Goal: Task Accomplishment & Management: Manage account settings

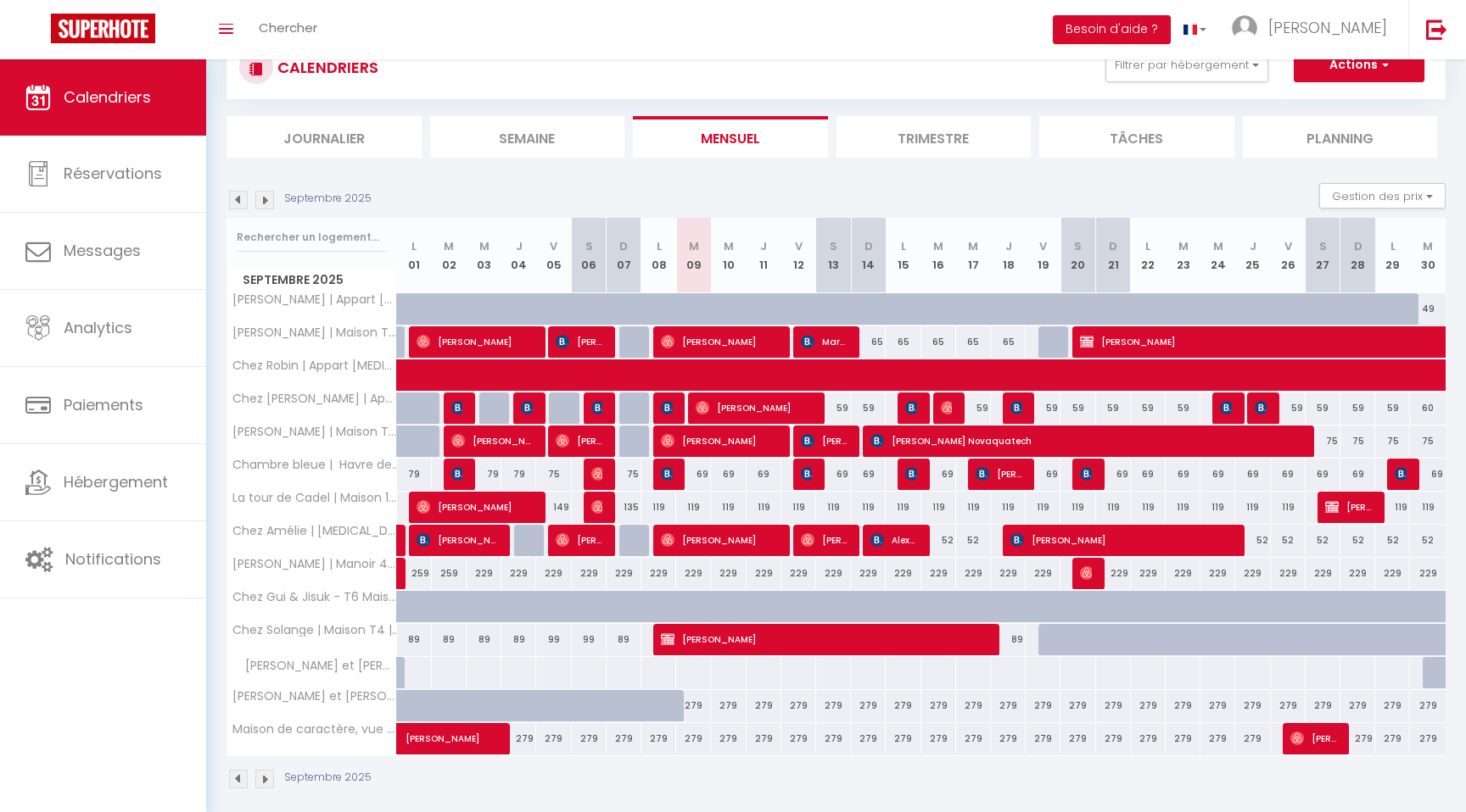
scroll to position [73, 0]
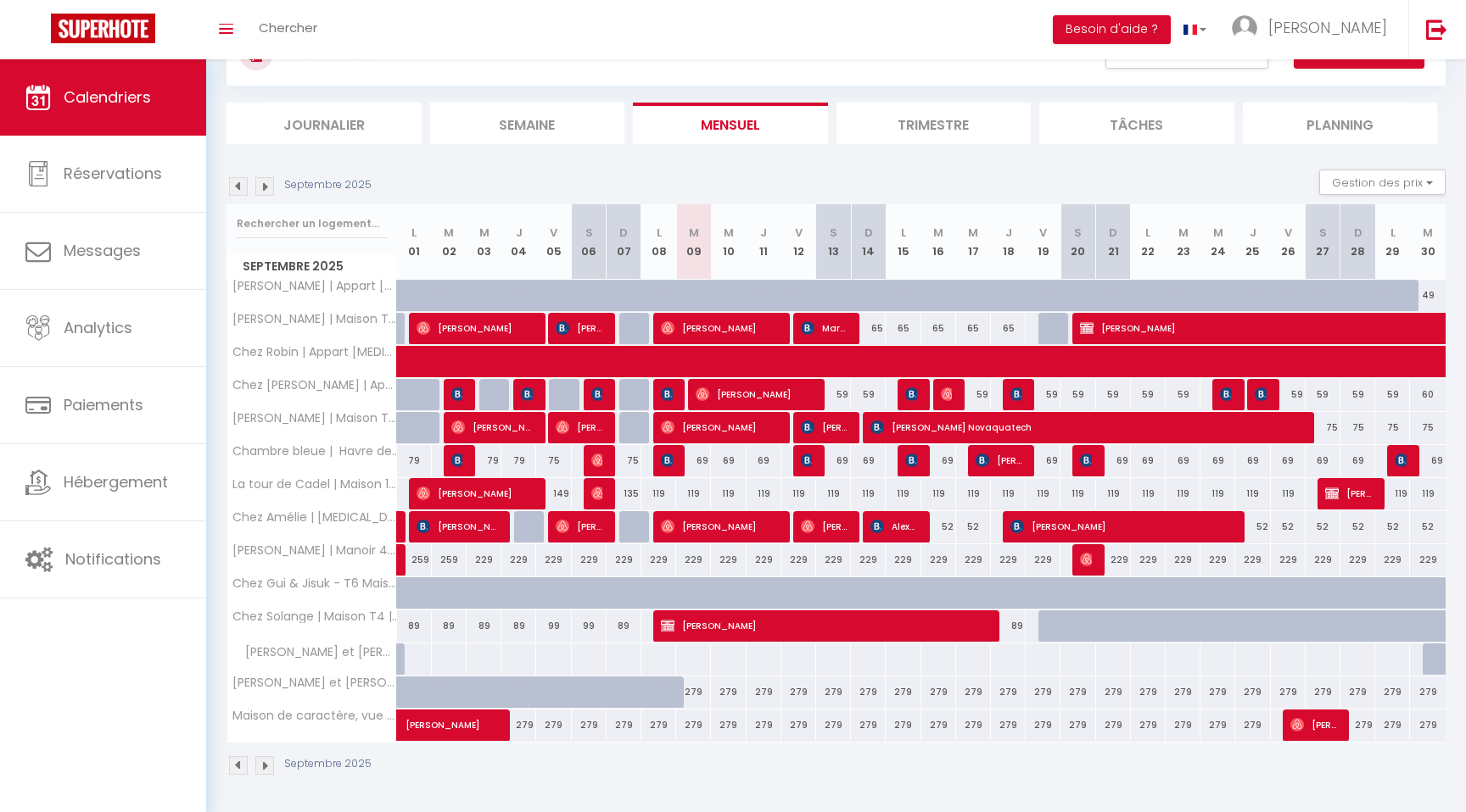
click at [633, 169] on section "Septembre 2025 Gestion des prix Nb Nuits minimum Règles Disponibilité Septembre…" at bounding box center [836, 473] width 1219 height 640
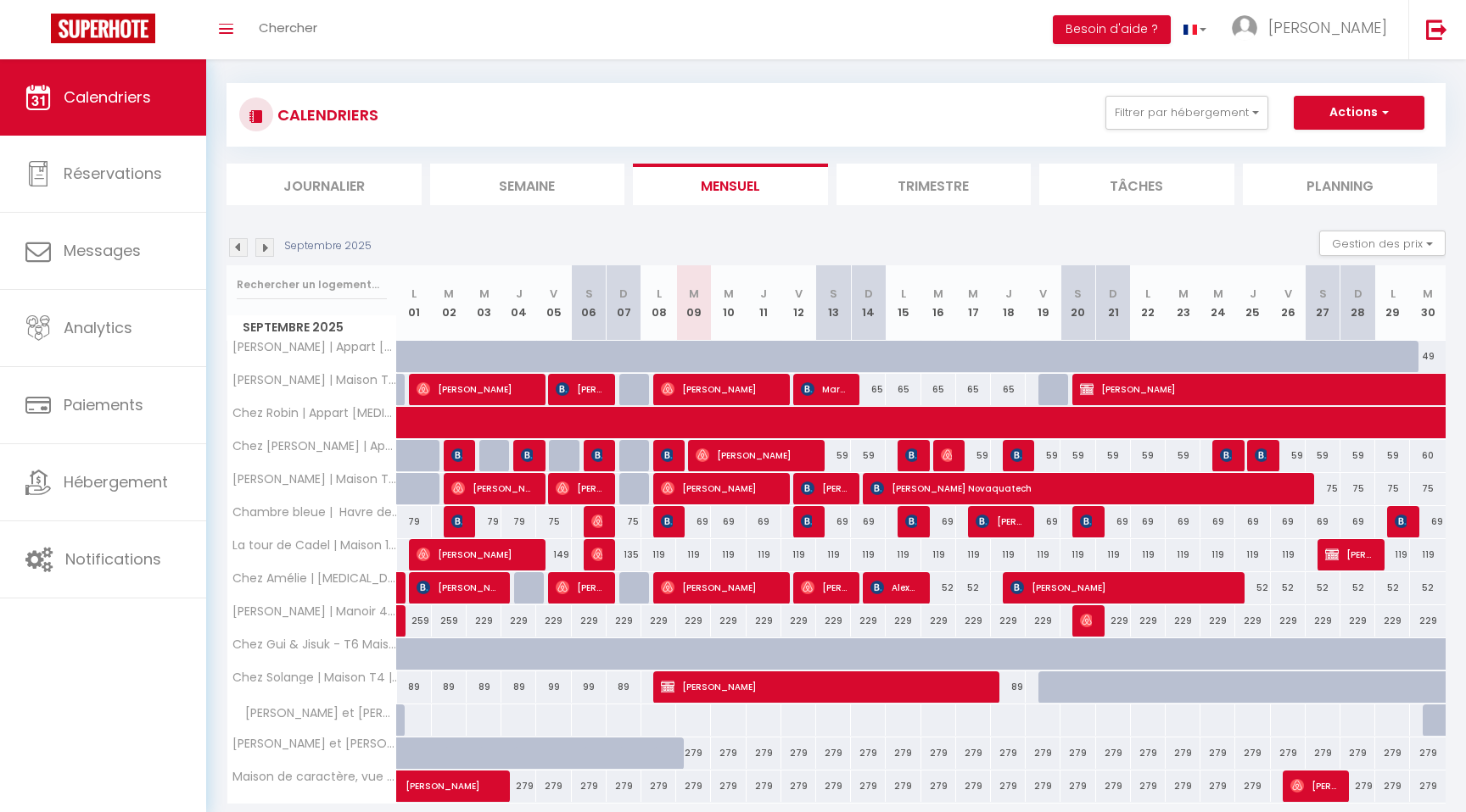
scroll to position [0, 0]
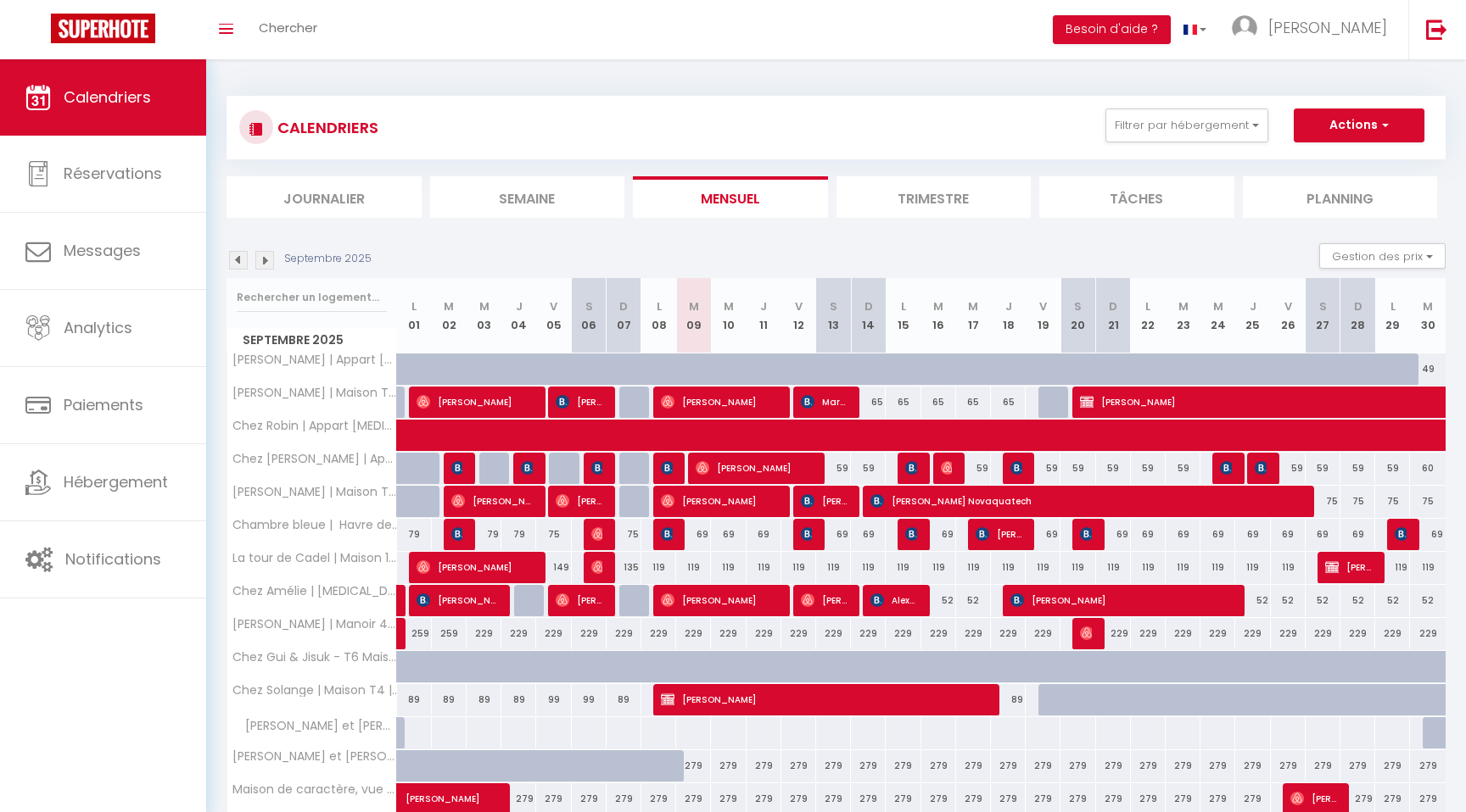
click at [628, 226] on section "Septembre 2025 Gestion des prix Nb Nuits minimum Règles Disponibilité Septembre…" at bounding box center [836, 547] width 1219 height 640
click at [831, 222] on div "CALENDRIERS Filtrer par hébergement MONTAUBAN - 82 Chez Laurie | Appart [MEDICA…" at bounding box center [836, 473] width 1219 height 787
drag, startPoint x: 211, startPoint y: 65, endPoint x: 413, endPoint y: 135, distance: 213.8
click at [416, 137] on div "CALENDRIERS Filtrer par hébergement MONTAUBAN - 82 Chez Laurie | Appart [MEDICA…" at bounding box center [836, 473] width 1260 height 828
click at [413, 135] on div "CALENDRIERS Filtrer par hébergement MONTAUBAN - 82 Chez Laurie | Appart [MEDICA…" at bounding box center [835, 127] width 1194 height 38
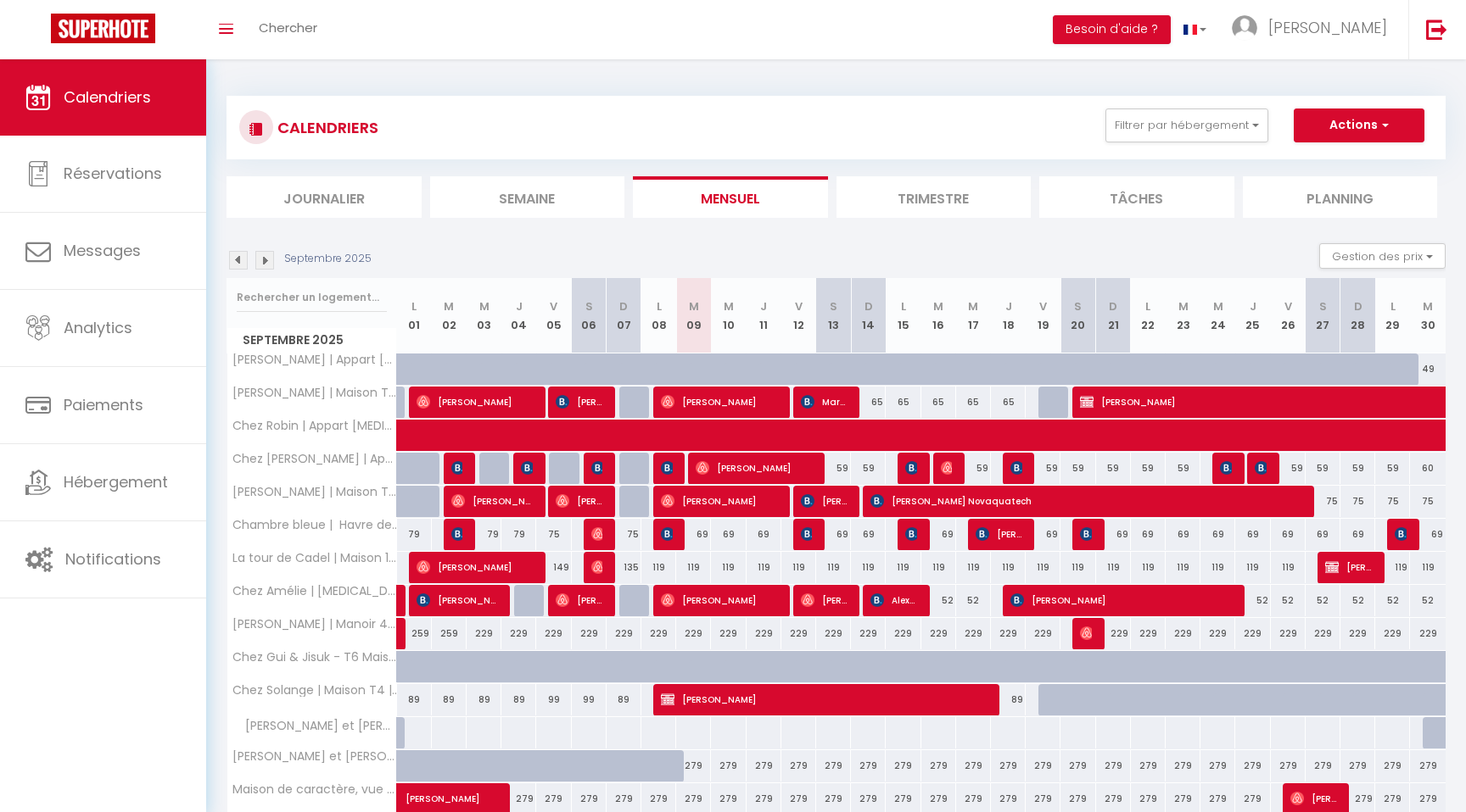
click at [1011, 226] on section "Septembre 2025 Gestion des prix Nb Nuits minimum Règles Disponibilité Septembre…" at bounding box center [836, 547] width 1219 height 640
click at [660, 243] on div "Septembre 2025 Gestion des prix Nb Nuits minimum Règles Disponibilité" at bounding box center [836, 260] width 1219 height 34
click at [395, 245] on div "Septembre 2025 Gestion des prix Nb Nuits minimum Règles Disponibilité" at bounding box center [836, 260] width 1219 height 34
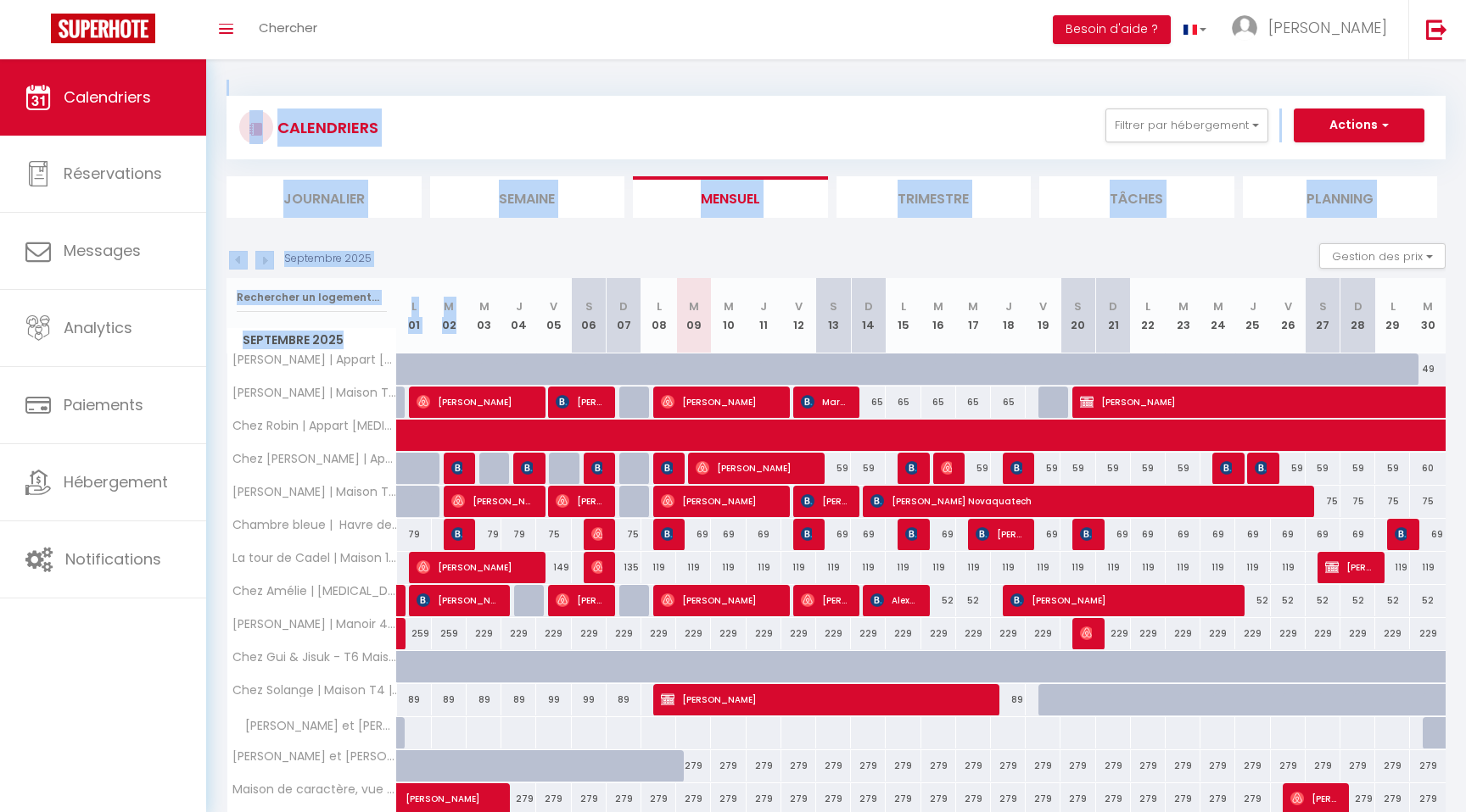
drag, startPoint x: 213, startPoint y: 65, endPoint x: 489, endPoint y: 280, distance: 349.9
click at [489, 280] on div "CALENDRIERS Filtrer par hébergement MONTAUBAN - 82 Chez Laurie | Appart [MEDICA…" at bounding box center [836, 473] width 1260 height 828
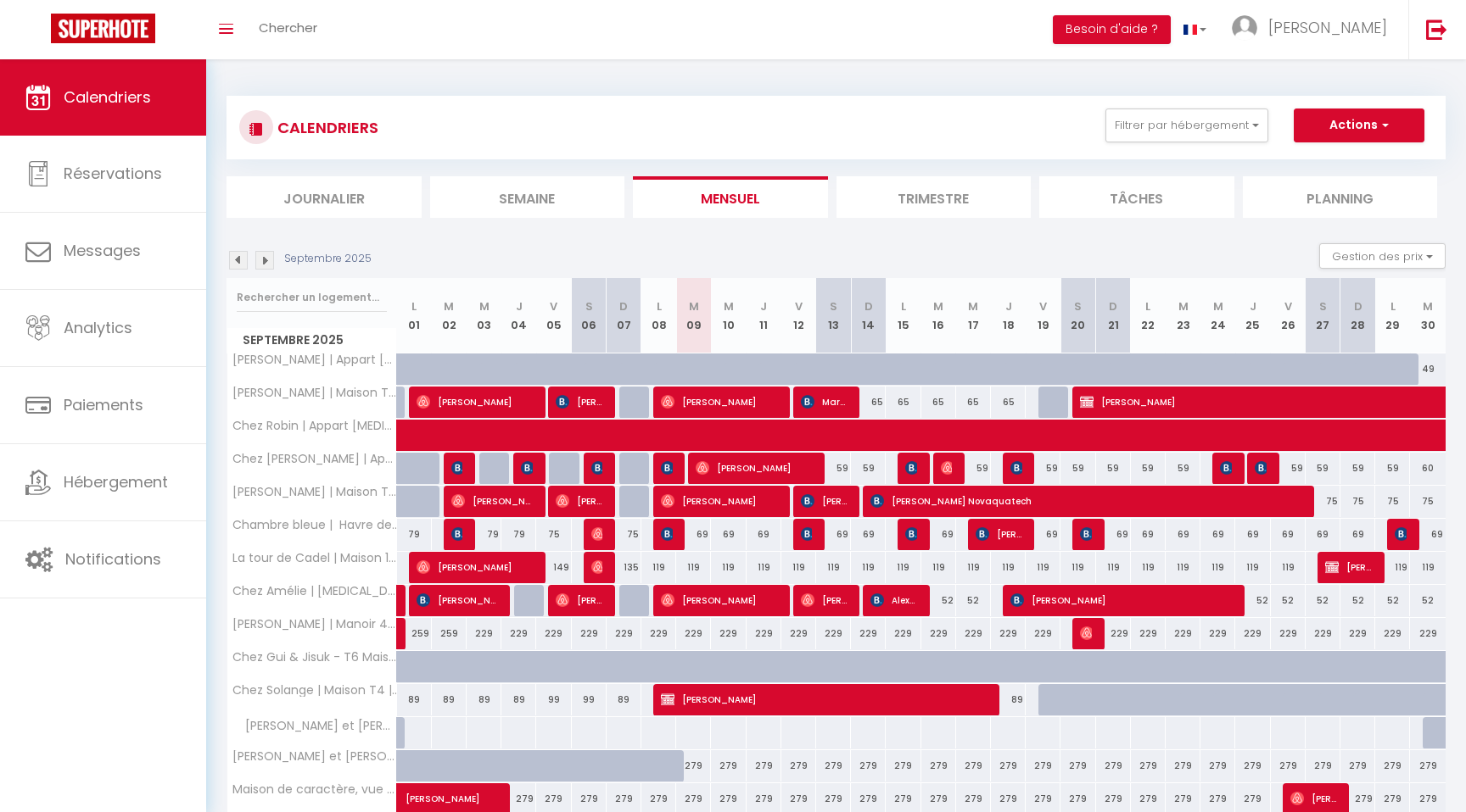
click at [488, 261] on div "Septembre 2025 Gestion des prix Nb Nuits minimum Règles Disponibilité" at bounding box center [836, 260] width 1219 height 34
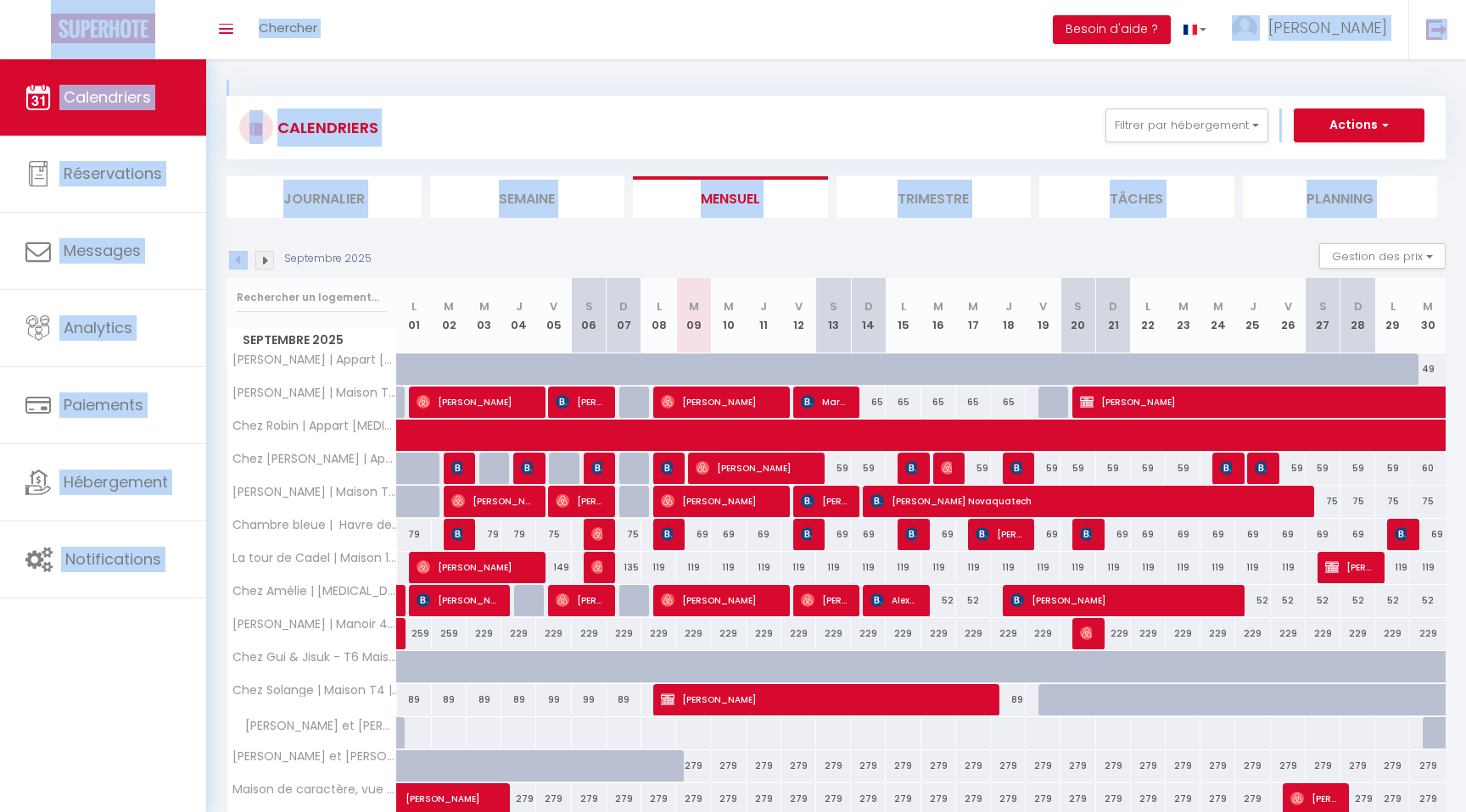
drag, startPoint x: 488, startPoint y: 261, endPoint x: 17, endPoint y: 19, distance: 529.5
click at [18, 59] on div "🟢 Des questions ou besoin d'assistance pour la migration AirBnB? Connectez-vous…" at bounding box center [733, 473] width 1466 height 828
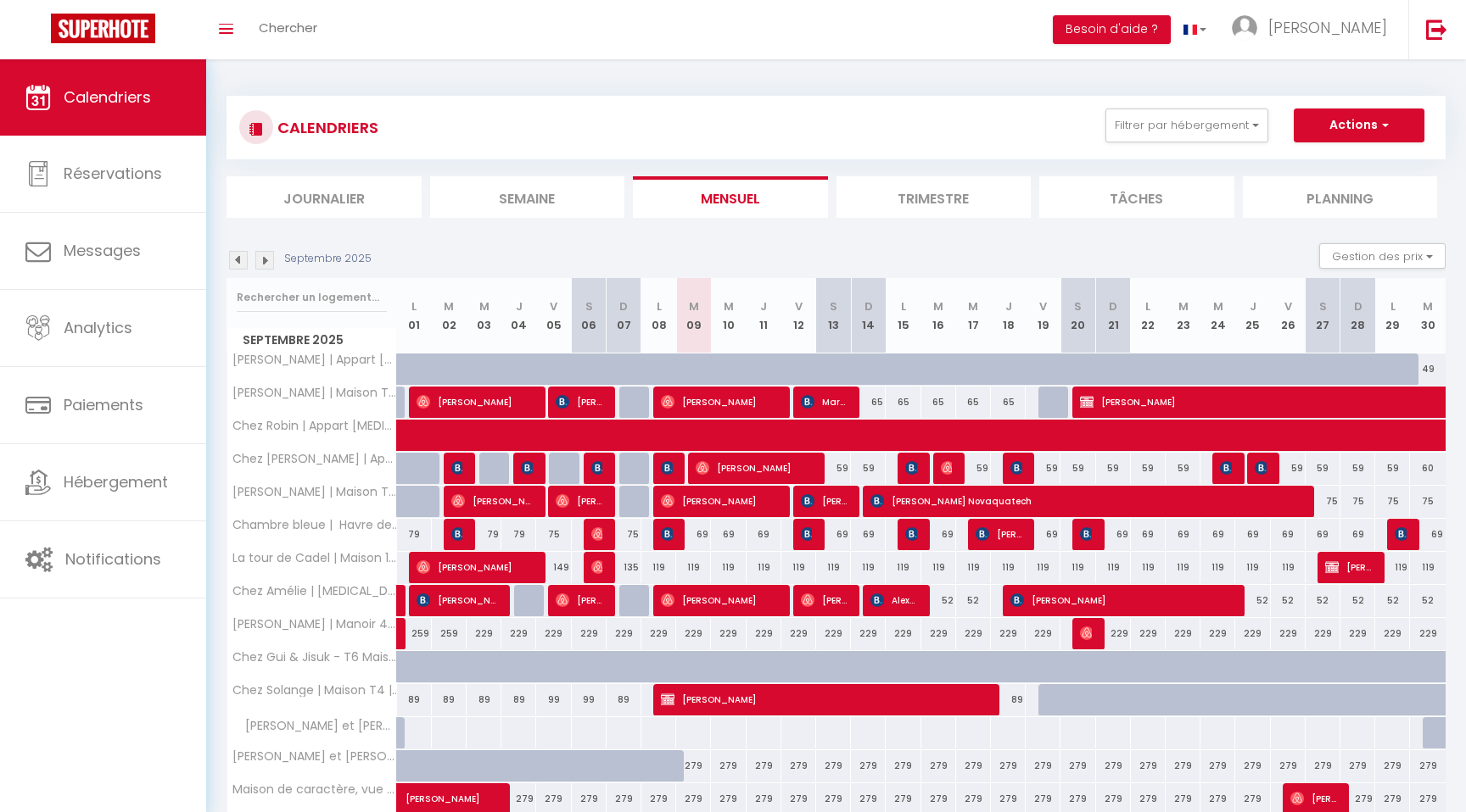
click at [244, 80] on div "CALENDRIERS Filtrer par hébergement MONTAUBAN - 82 Chez Laurie | Appart [MEDICA…" at bounding box center [836, 473] width 1219 height 787
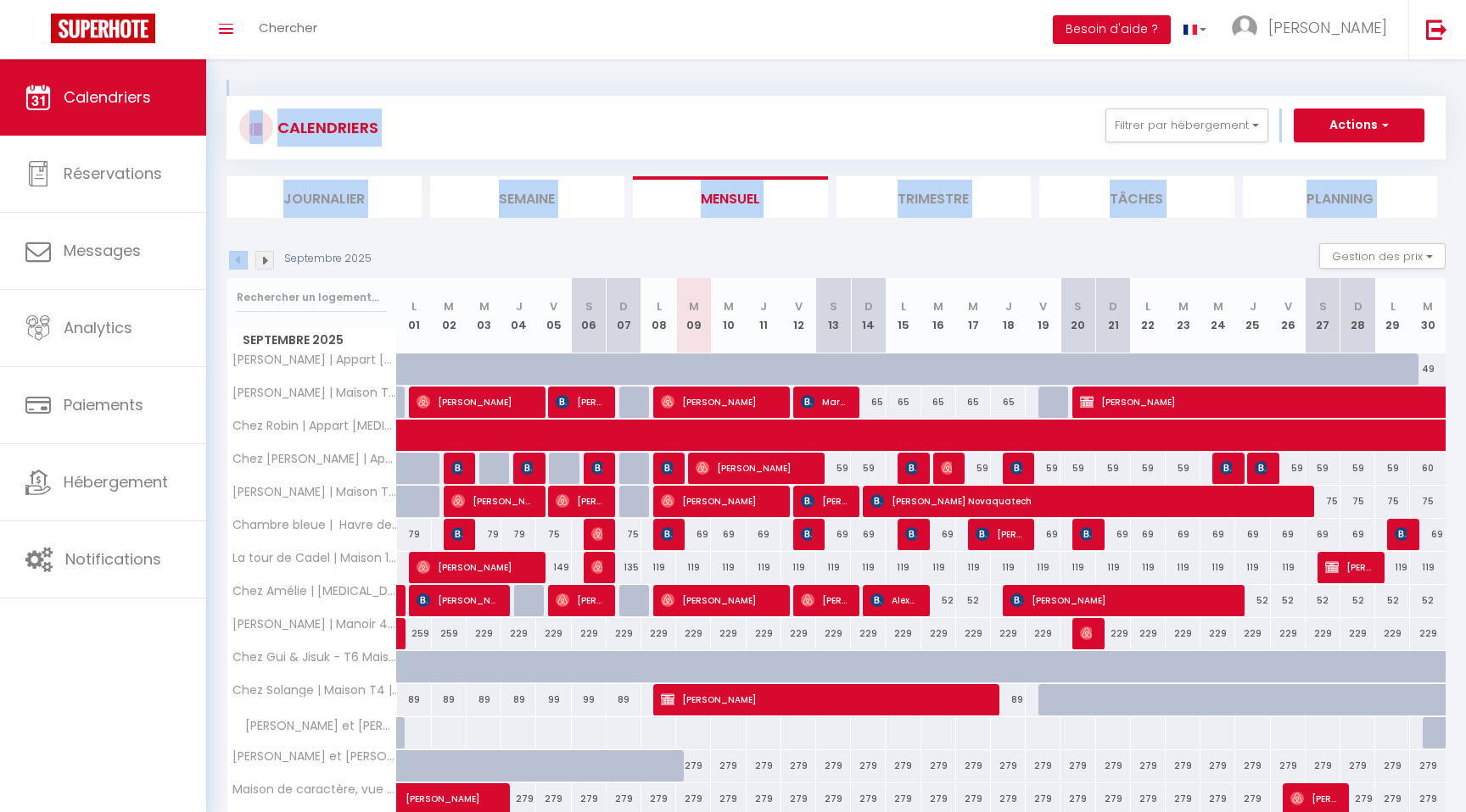
drag, startPoint x: 212, startPoint y: 65, endPoint x: 426, endPoint y: 251, distance: 283.5
click at [426, 251] on div "CALENDRIERS Filtrer par hébergement MONTAUBAN - 82 Chez Laurie | Appart [MEDICA…" at bounding box center [836, 473] width 1260 height 828
click at [426, 251] on div "Septembre 2025 Gestion des prix Nb Nuits minimum Règles Disponibilité" at bounding box center [836, 260] width 1219 height 34
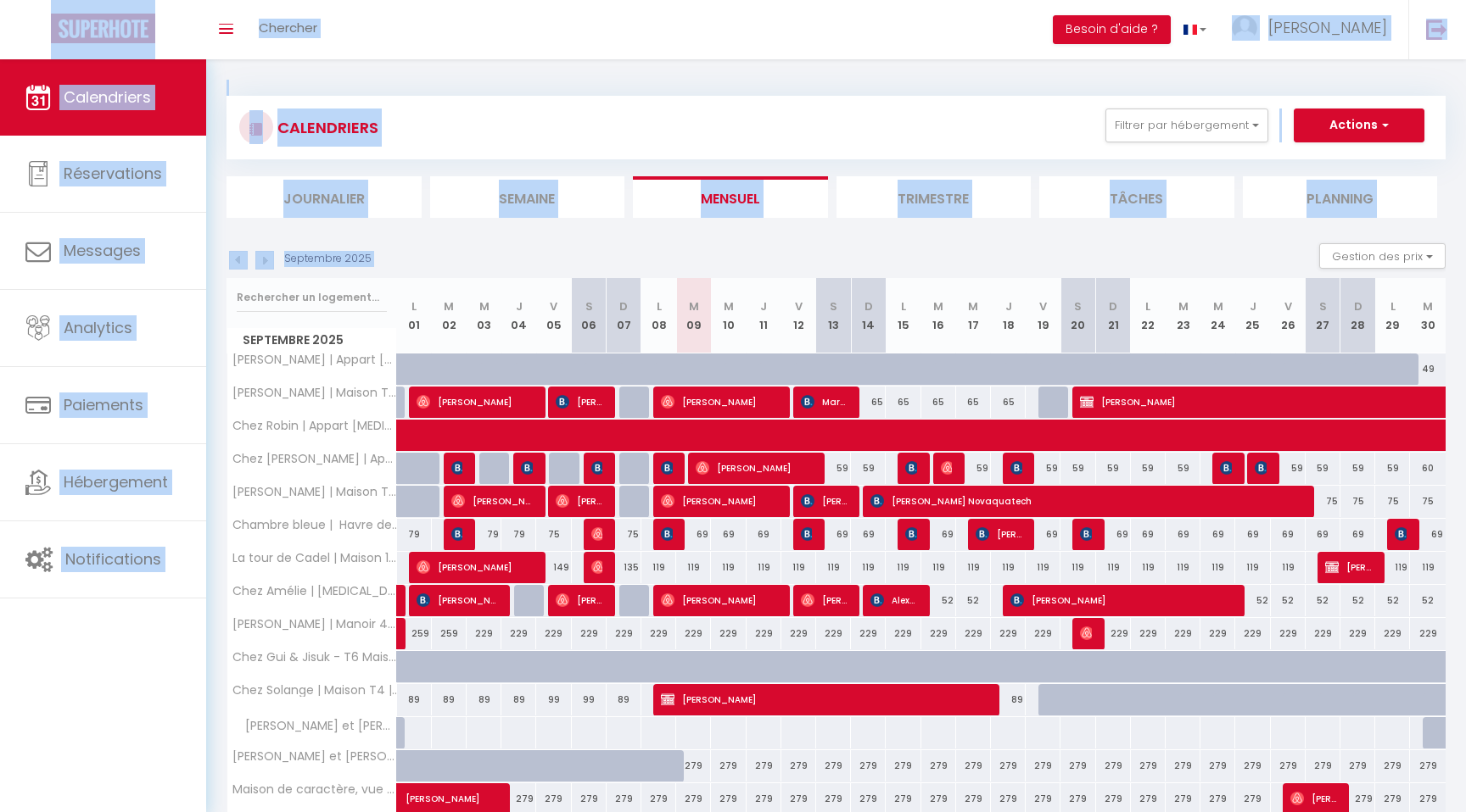
drag, startPoint x: 219, startPoint y: 619, endPoint x: 3, endPoint y: 18, distance: 638.6
click at [3, 59] on div "🟢 Des questions ou besoin d'assistance pour la migration AirBnB? Connectez-vous…" at bounding box center [733, 473] width 1466 height 828
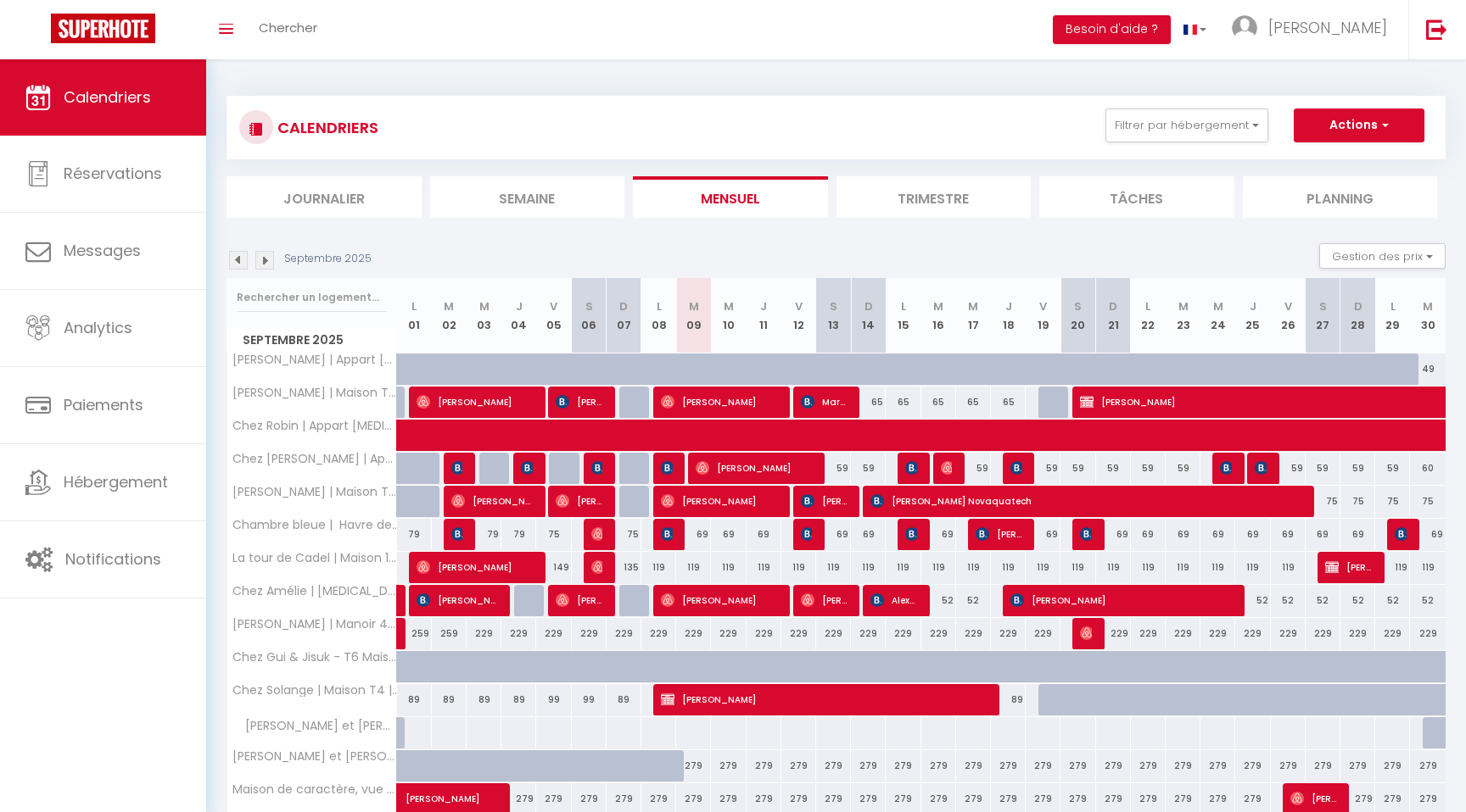
click at [364, 86] on div "CALENDRIERS Filtrer par hébergement MONTAUBAN - 82 Chez Laurie | Appart [MEDICA…" at bounding box center [836, 473] width 1219 height 787
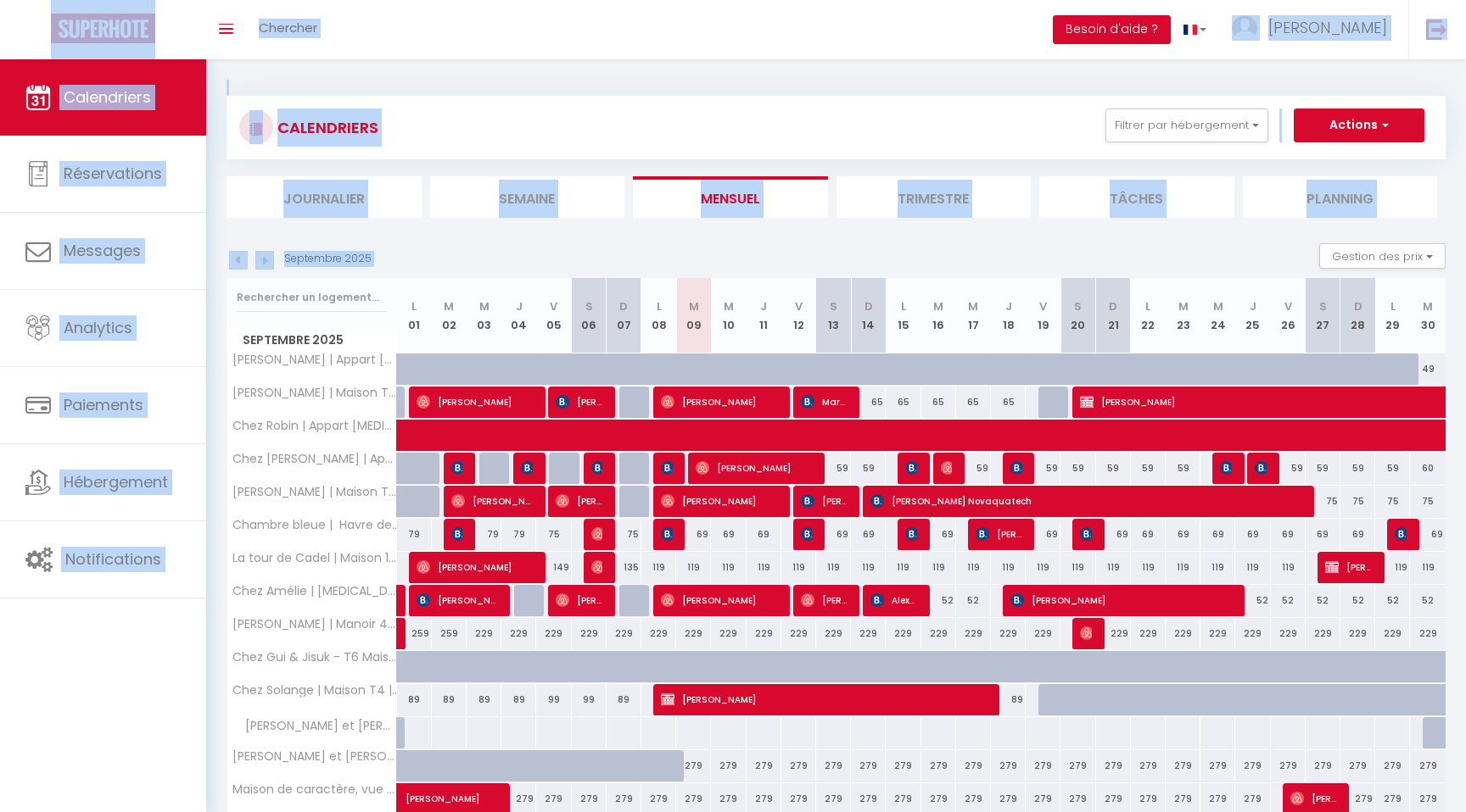
drag, startPoint x: 215, startPoint y: 630, endPoint x: 11, endPoint y: 26, distance: 637.5
click at [11, 59] on div "🟢 Des questions ou besoin d'assistance pour la migration AirBnB? Connectez-vous…" at bounding box center [733, 473] width 1466 height 828
click at [219, 66] on div "CALENDRIERS Filtrer par hébergement MONTAUBAN - 82 Chez Laurie | Appart [MEDICA…" at bounding box center [836, 473] width 1260 height 828
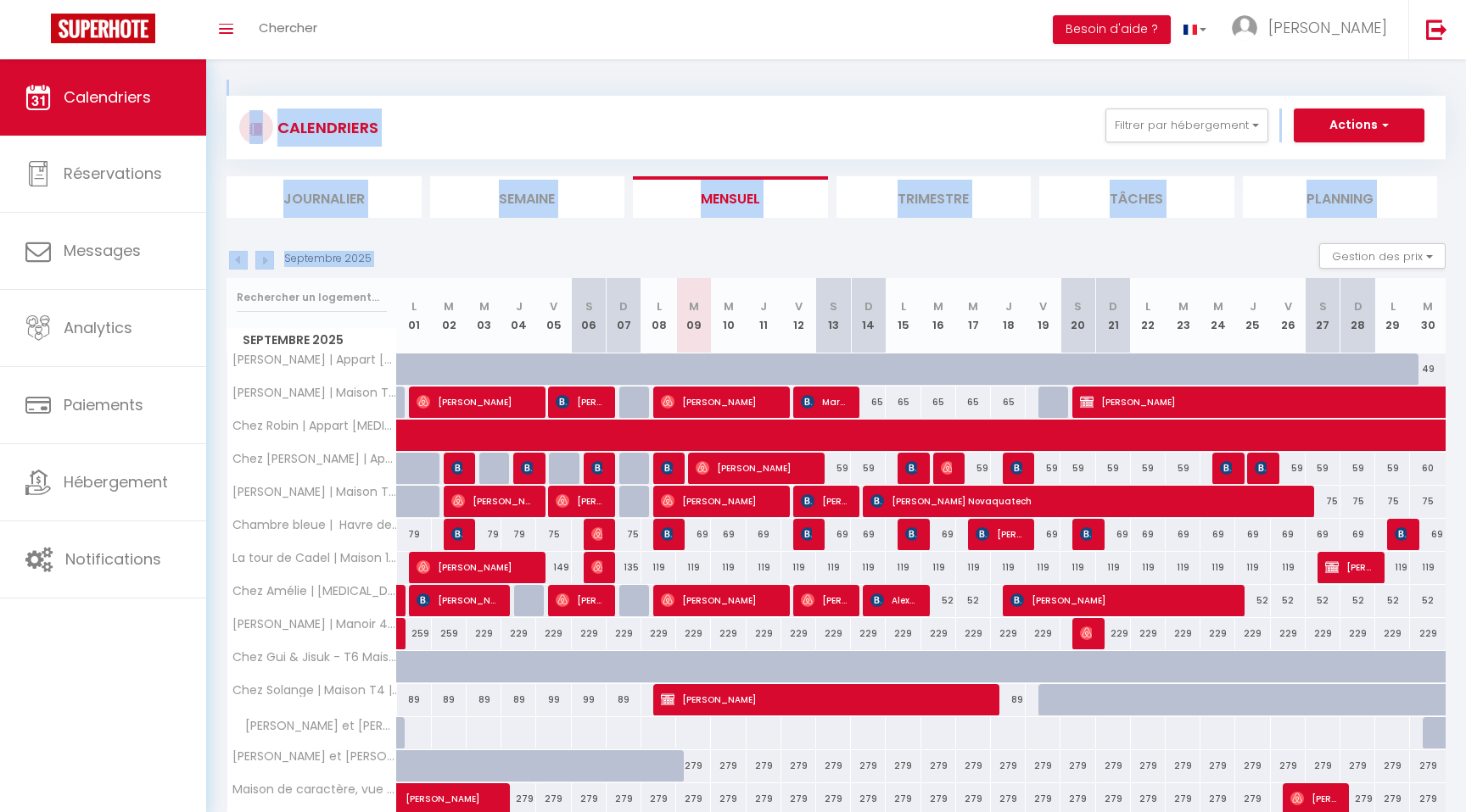
drag, startPoint x: 212, startPoint y: 630, endPoint x: 8, endPoint y: -9, distance: 670.8
click at [8, 0] on html "🟢 Des questions ou besoin d'assistance pour la migration AirBnB? Connectez-vous…" at bounding box center [733, 406] width 1466 height 812
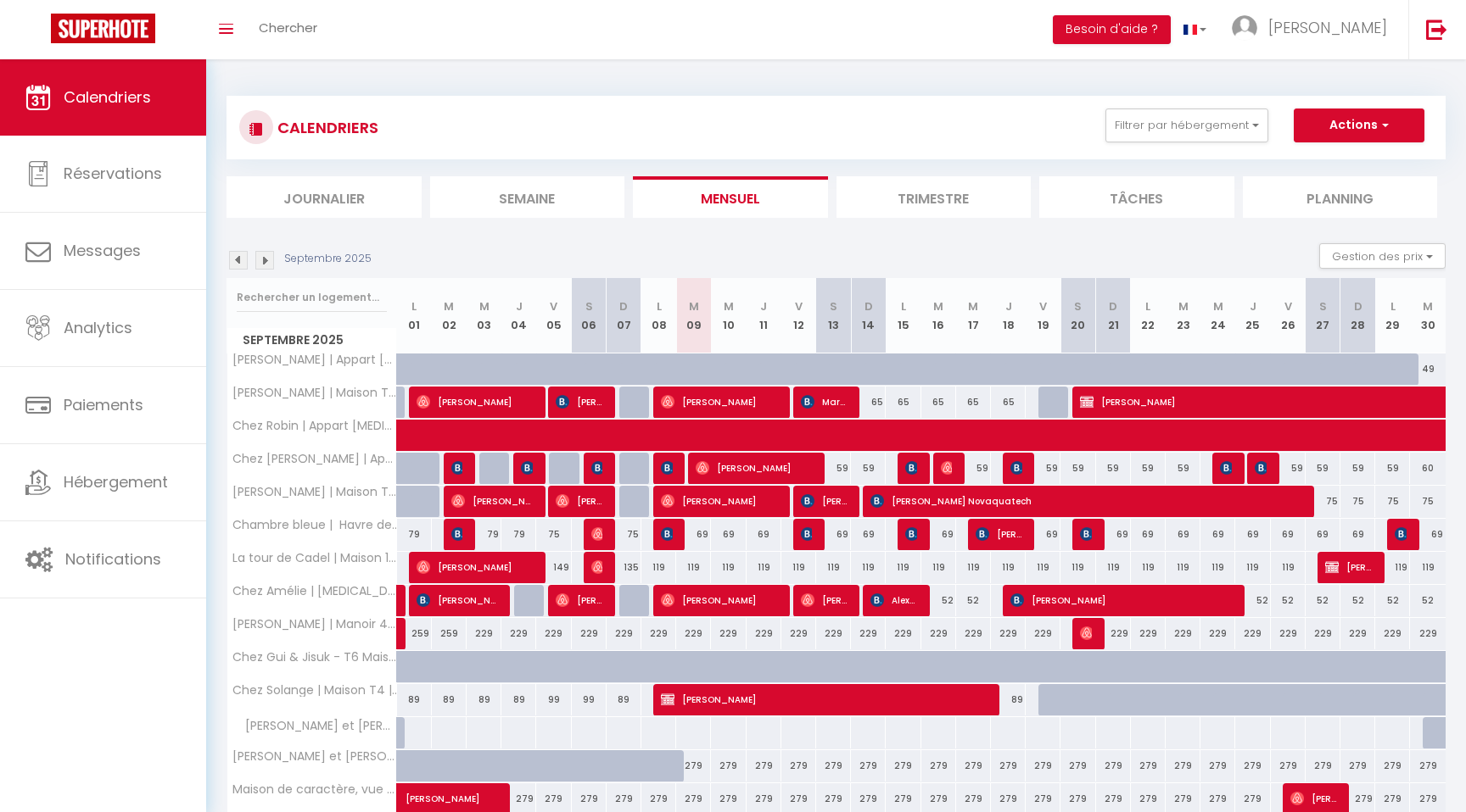
click at [225, 74] on div "CALENDRIERS Filtrer par hébergement MONTAUBAN - 82 Chez Laurie | Appart [MEDICA…" at bounding box center [836, 473] width 1260 height 828
click at [689, 571] on div "119" at bounding box center [693, 567] width 35 height 31
type input "119"
type input "[DATE]"
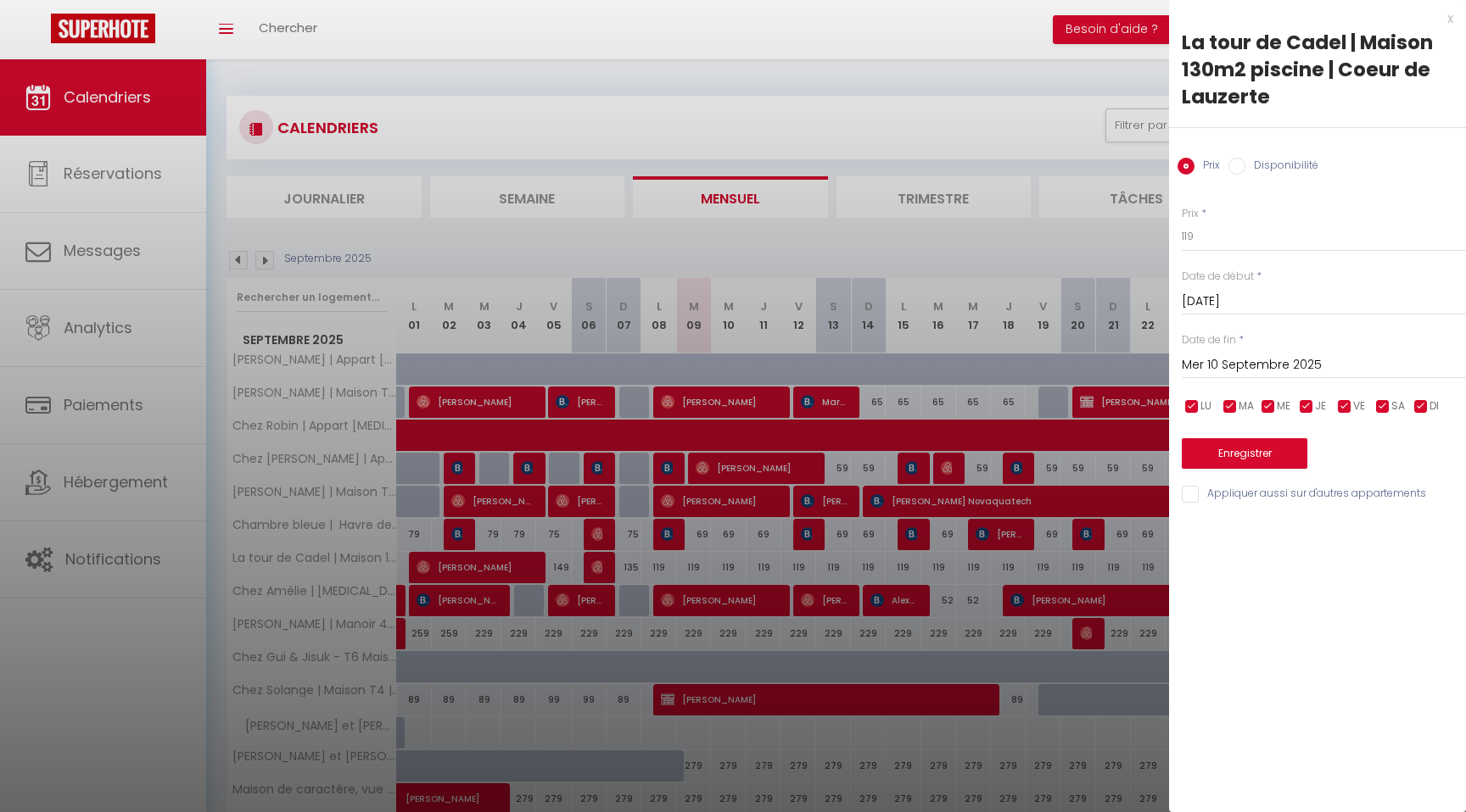
click at [1263, 366] on input "Mer 10 Septembre 2025" at bounding box center [1323, 365] width 284 height 22
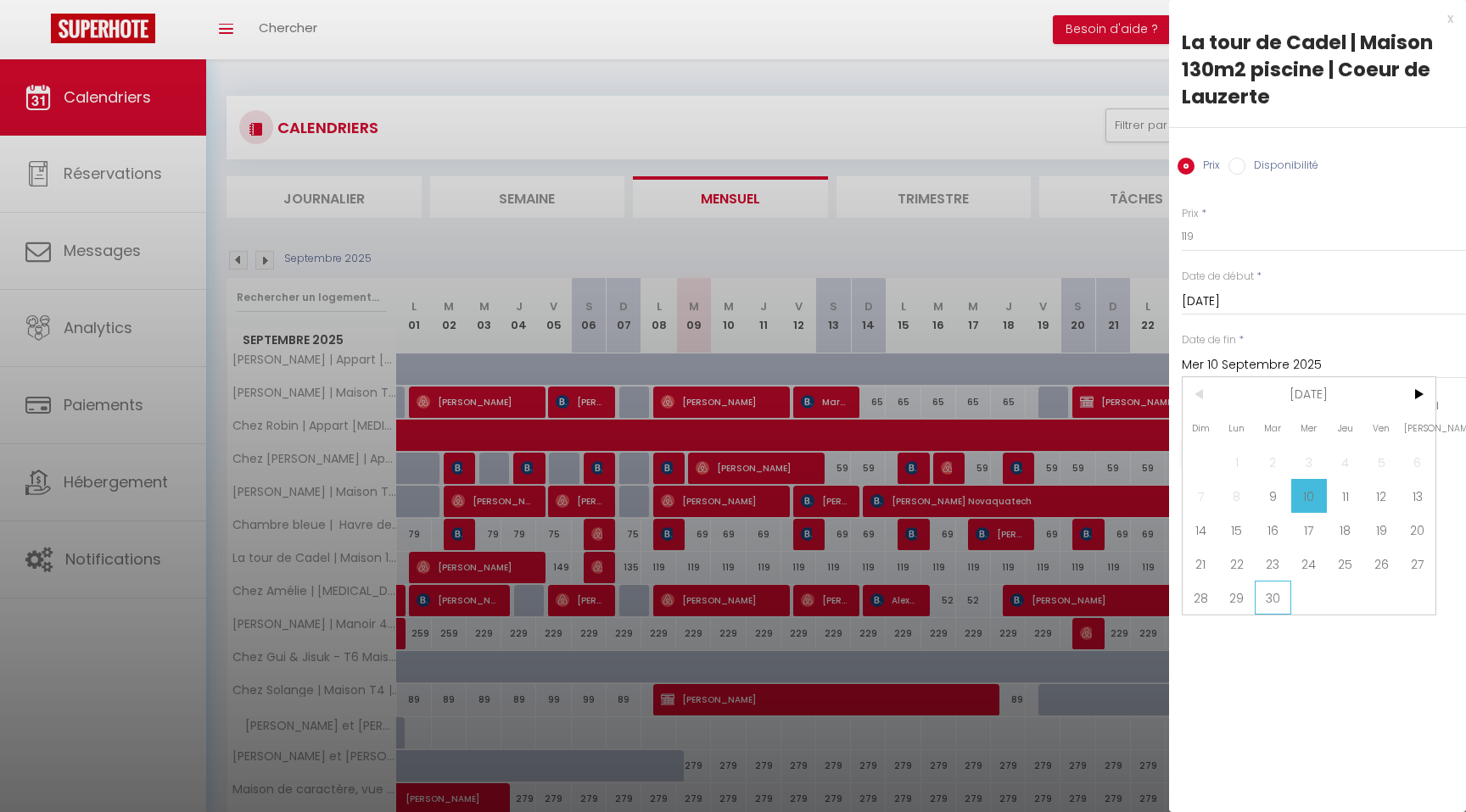
click at [1281, 600] on span "30" at bounding box center [1272, 598] width 36 height 34
type input "[DATE]"
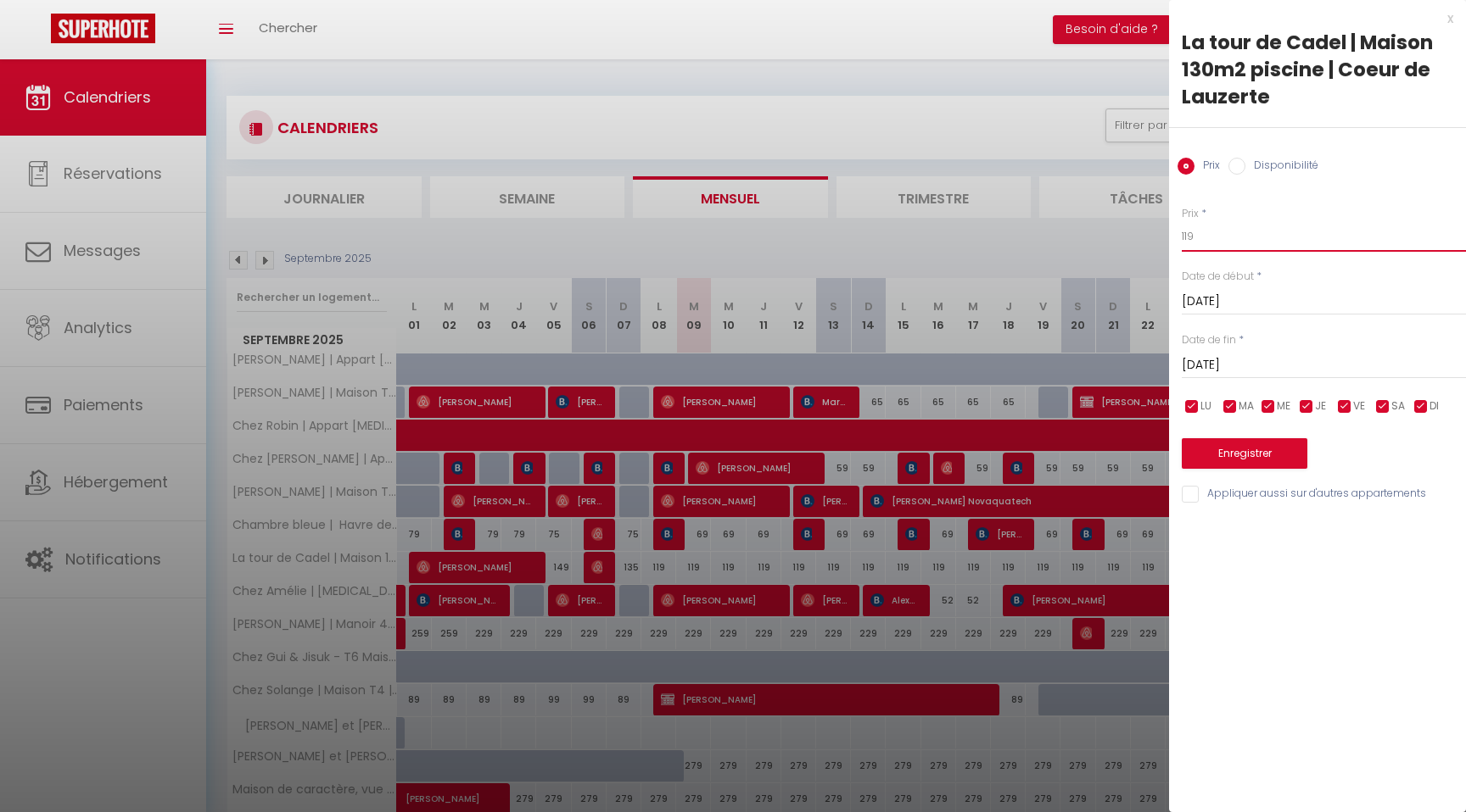
click at [1234, 245] on input "119" at bounding box center [1323, 236] width 284 height 31
type input "109"
click at [1240, 448] on button "Enregistrer" at bounding box center [1244, 454] width 126 height 31
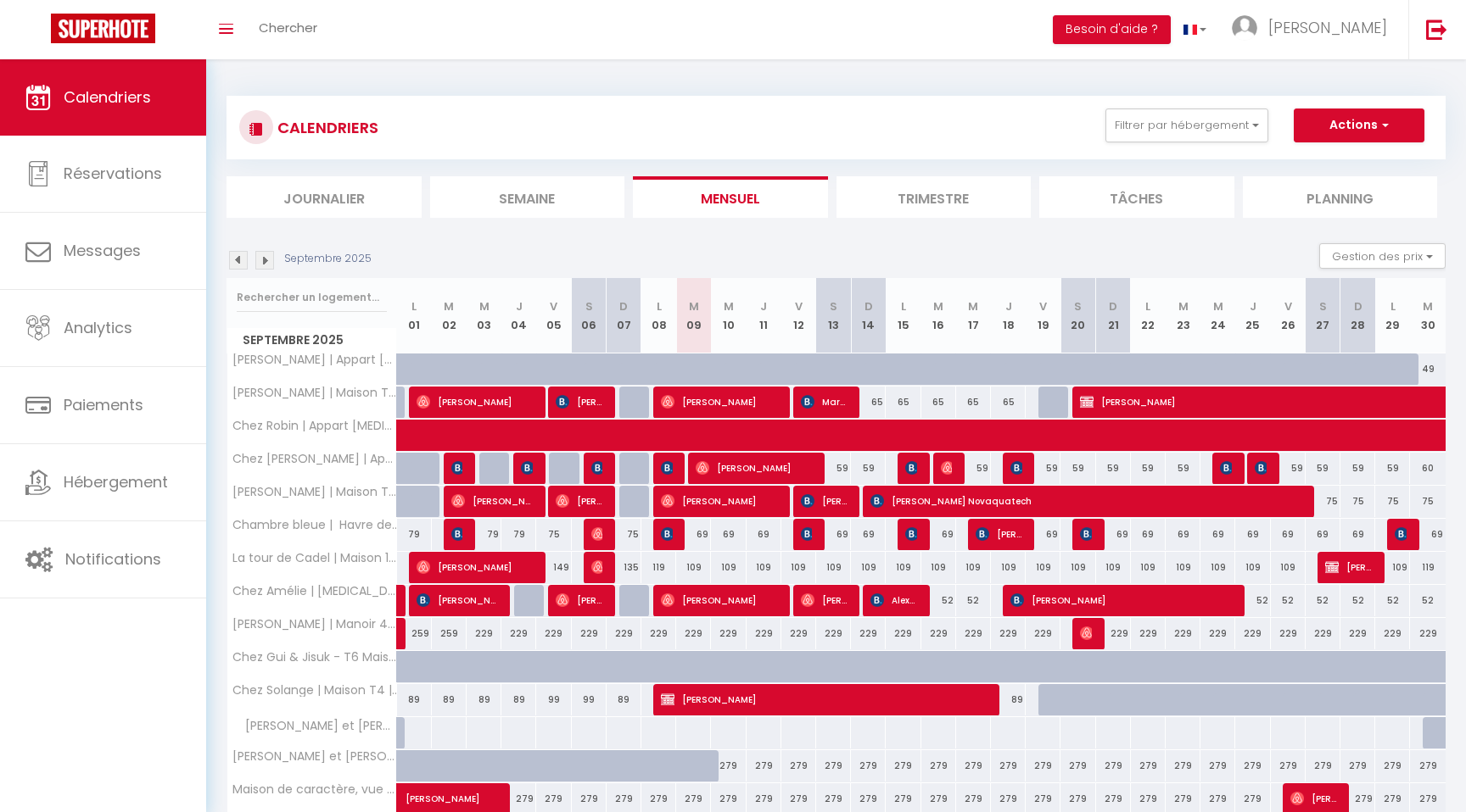
click at [690, 629] on div "229" at bounding box center [693, 633] width 35 height 31
type input "229"
type input "[DATE]"
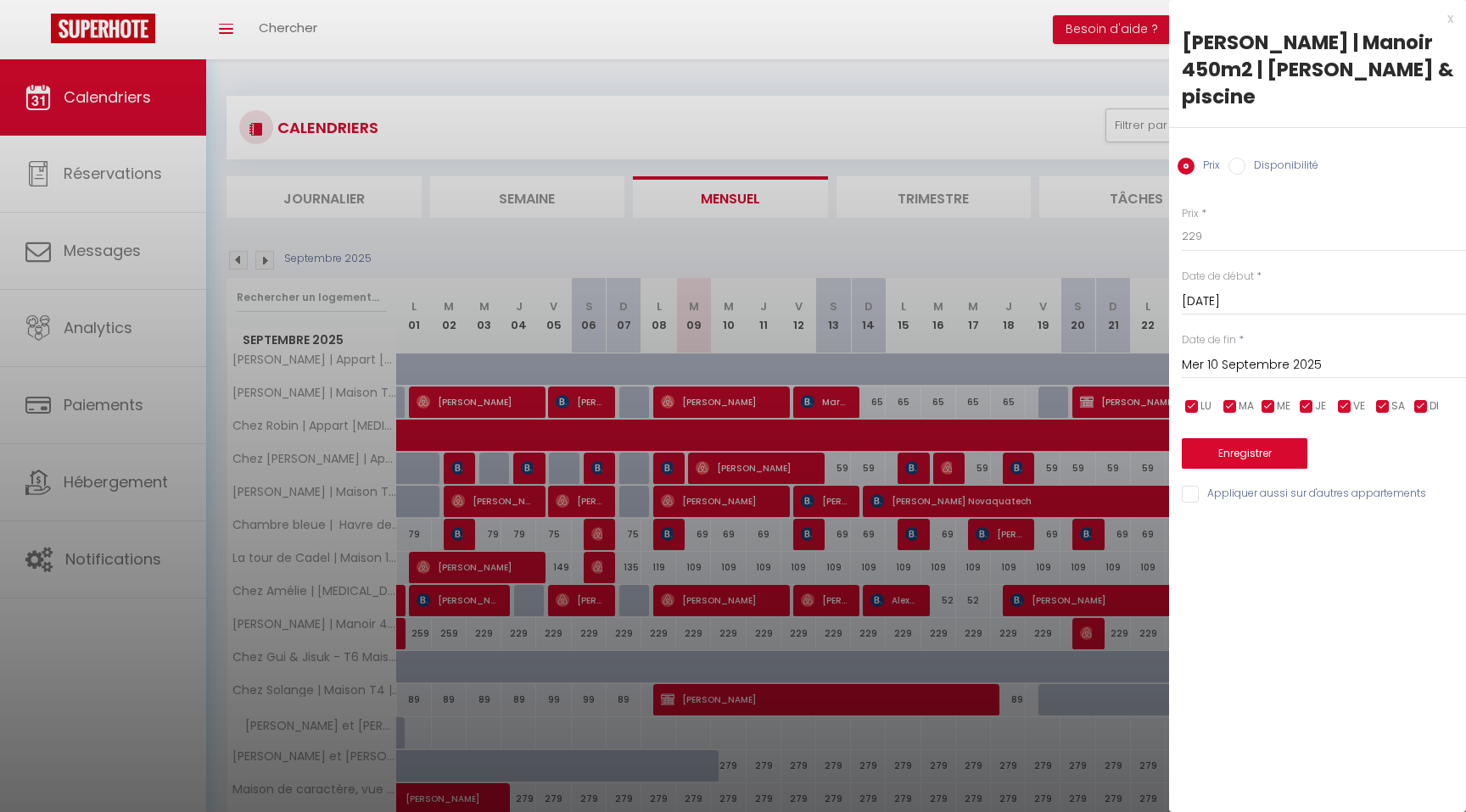
click at [1263, 355] on input "Mer 10 Septembre 2025" at bounding box center [1323, 365] width 284 height 22
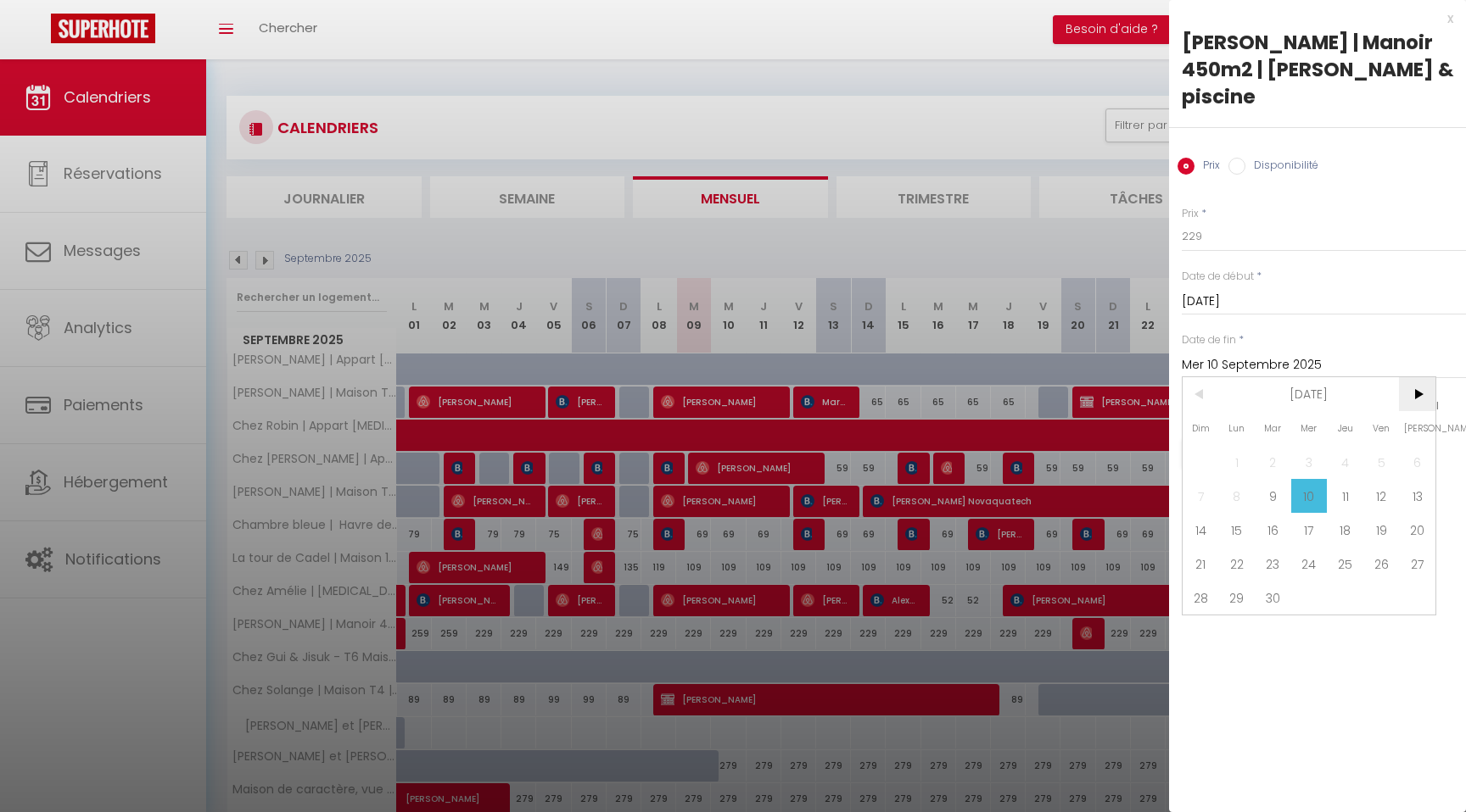
click at [1420, 378] on span ">" at bounding box center [1416, 395] width 36 height 34
click at [1382, 581] on span "31" at bounding box center [1381, 598] width 36 height 34
type input "Ven 31 Octobre 2025"
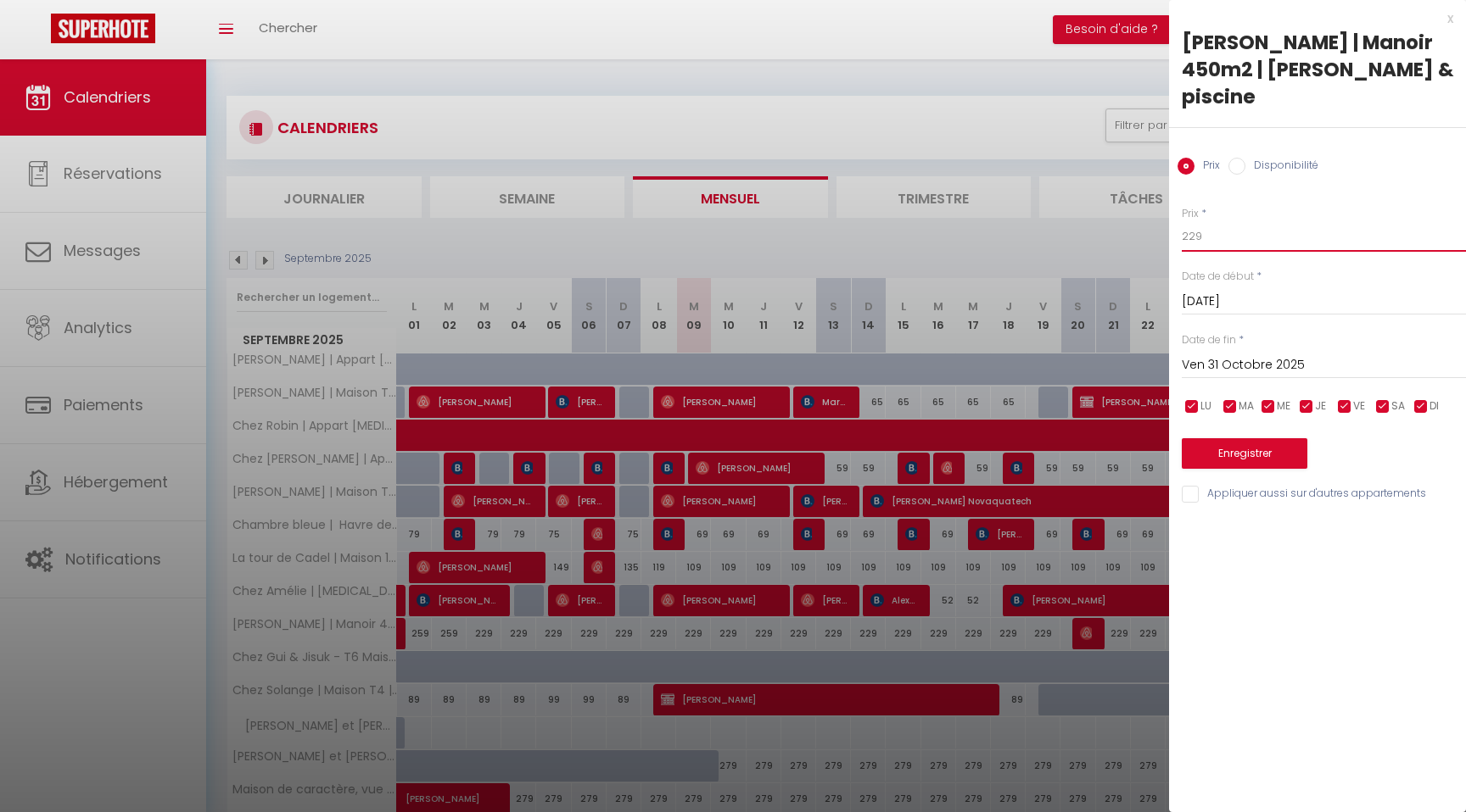
click at [1241, 221] on input "229" at bounding box center [1323, 236] width 284 height 31
type input "2"
type input "199"
click at [1240, 439] on button "Enregistrer" at bounding box center [1244, 454] width 126 height 31
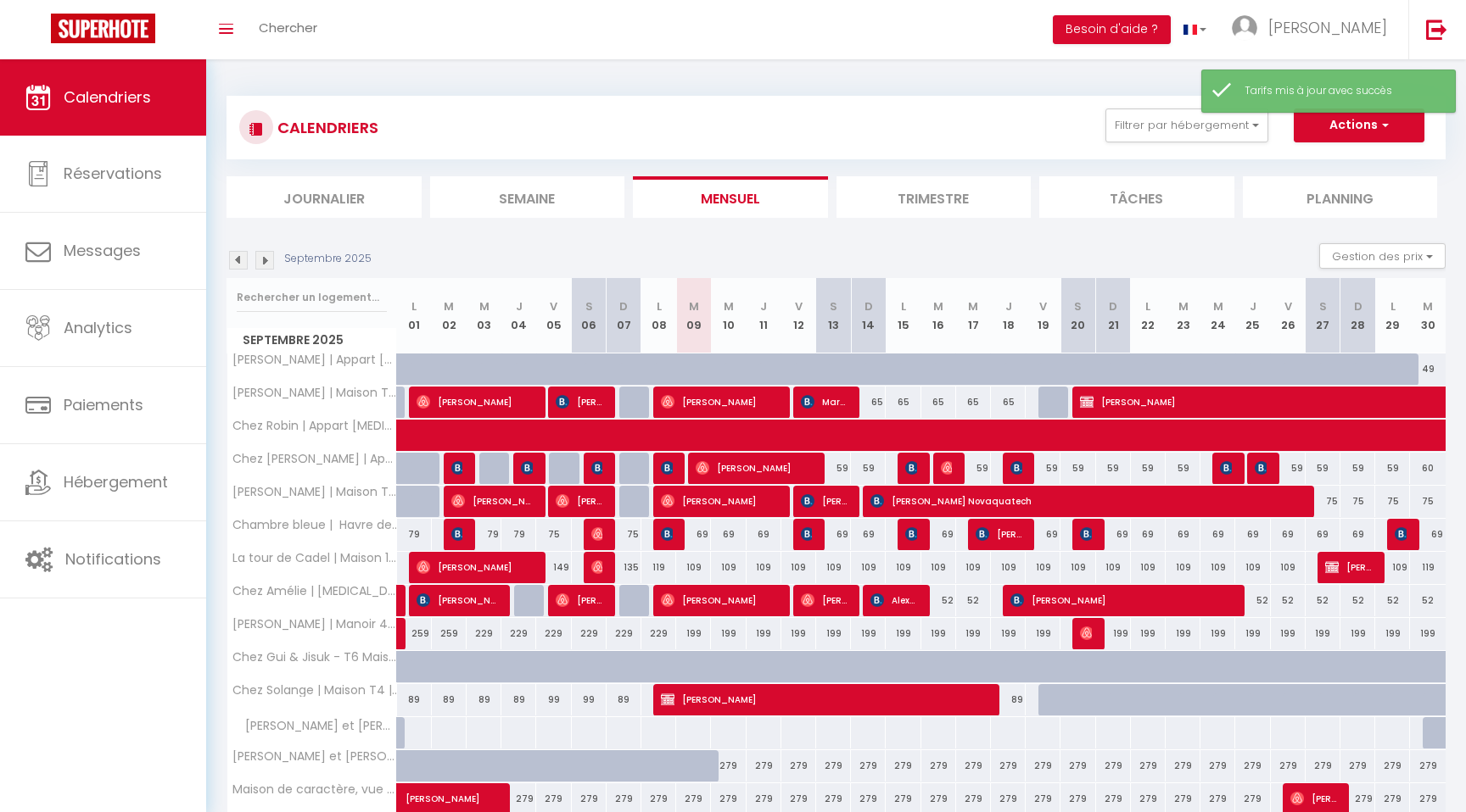
click at [804, 249] on div "Septembre 2025 Gestion des prix Nb Nuits minimum Règles Disponibilité" at bounding box center [836, 260] width 1219 height 34
